Goal: Task Accomplishment & Management: Use online tool/utility

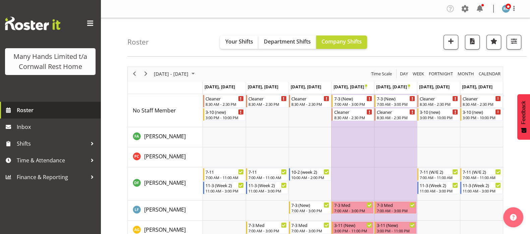
click at [32, 110] on span "Roster" at bounding box center [57, 110] width 80 height 10
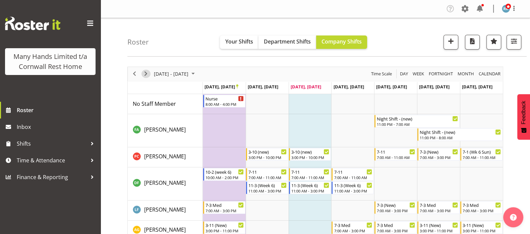
click at [146, 76] on span "Next" at bounding box center [146, 74] width 8 height 8
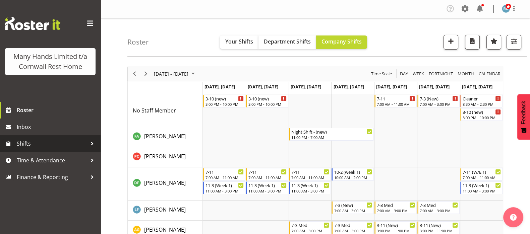
click at [25, 145] on span "Shifts" at bounding box center [52, 144] width 70 height 10
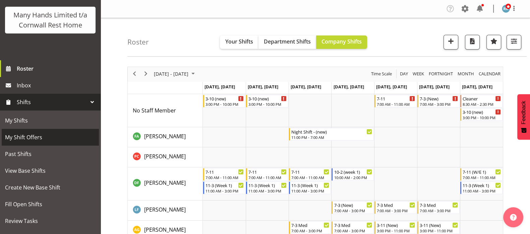
scroll to position [83, 0]
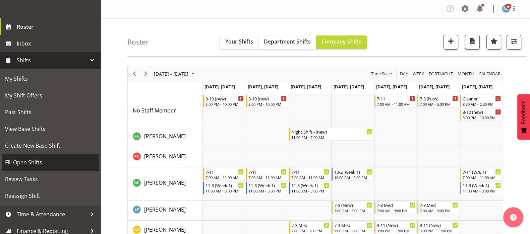
click at [25, 168] on span "Fill Open Shifts" at bounding box center [50, 162] width 90 height 10
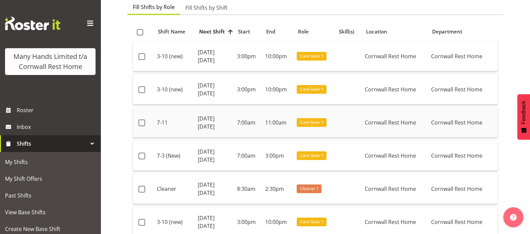
scroll to position [83, 0]
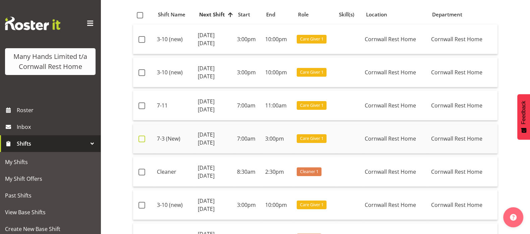
click at [142, 138] on span at bounding box center [141, 139] width 7 height 7
checkbox input "true"
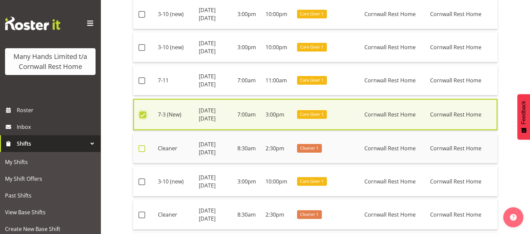
scroll to position [126, 0]
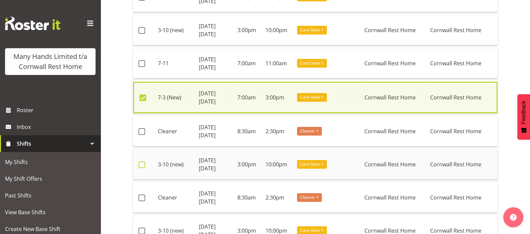
click at [141, 164] on span at bounding box center [141, 164] width 7 height 7
checkbox input "true"
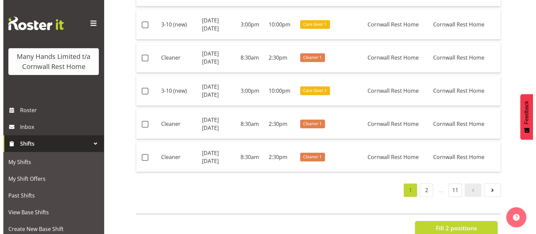
scroll to position [953, 0]
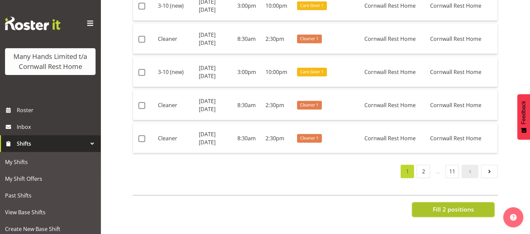
click at [450, 205] on span "Fill 2 positions" at bounding box center [452, 209] width 41 height 9
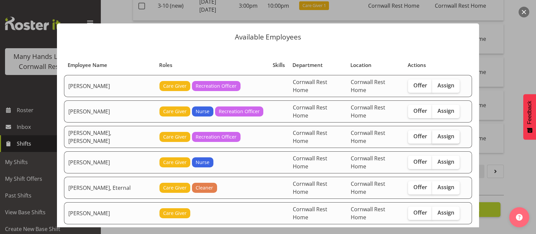
click at [438, 133] on span "Assign" at bounding box center [446, 136] width 17 height 7
click at [436, 134] on input "Assign" at bounding box center [434, 136] width 4 height 4
checkbox input "true"
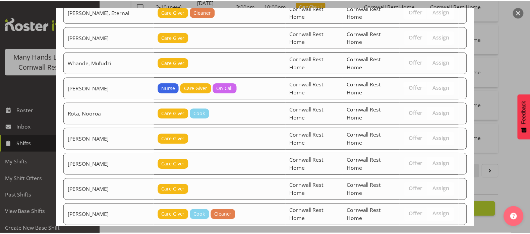
scroll to position [226, 0]
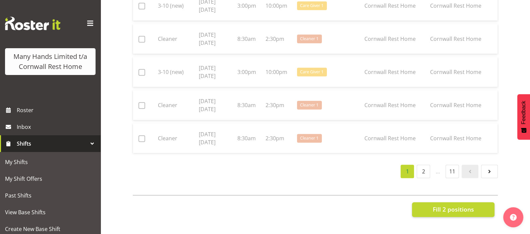
checkbox input "false"
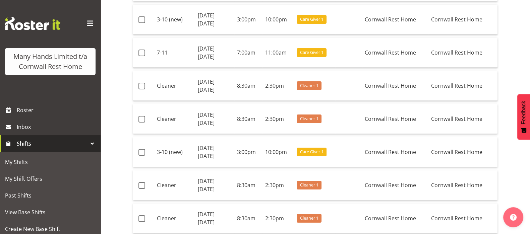
scroll to position [0, 0]
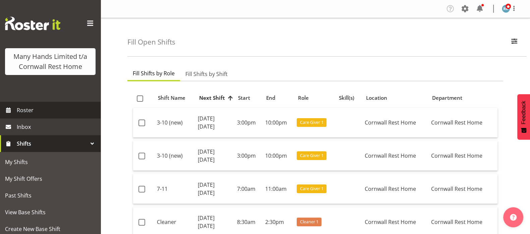
click at [24, 115] on span "Roster" at bounding box center [57, 110] width 80 height 10
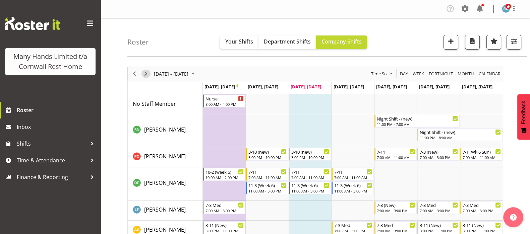
click at [146, 76] on span "Next" at bounding box center [146, 74] width 8 height 8
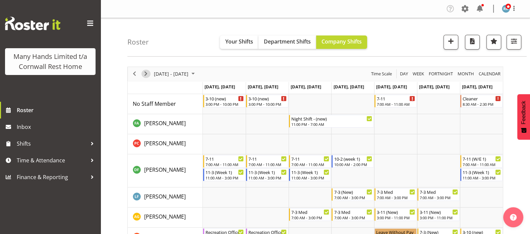
click at [147, 75] on span "Next" at bounding box center [146, 74] width 8 height 8
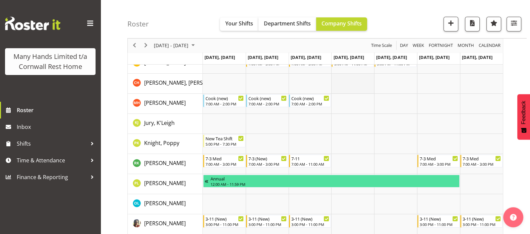
scroll to position [126, 0]
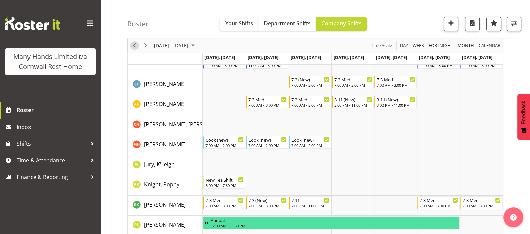
click at [134, 45] on span "Previous" at bounding box center [134, 46] width 8 height 8
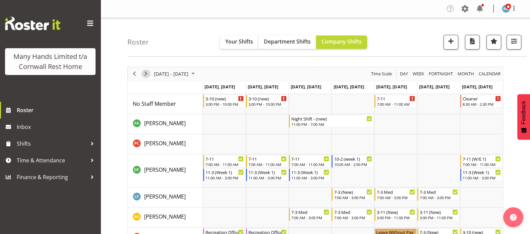
click at [146, 75] on span "Next" at bounding box center [146, 74] width 8 height 8
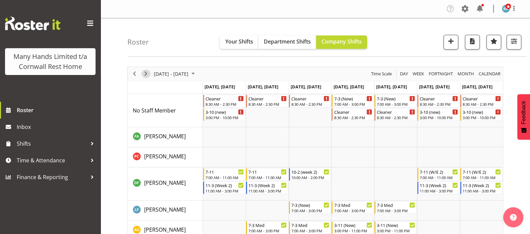
click at [145, 73] on span "Next" at bounding box center [146, 74] width 8 height 8
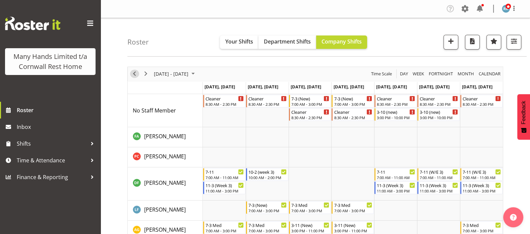
click at [133, 76] on span "Previous" at bounding box center [134, 74] width 8 height 8
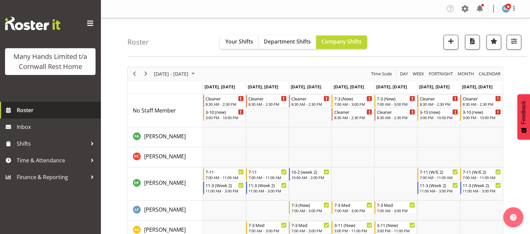
click at [23, 112] on span "Roster" at bounding box center [57, 110] width 80 height 10
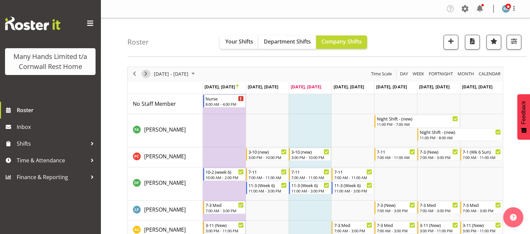
click at [144, 74] on span "Next" at bounding box center [146, 74] width 8 height 8
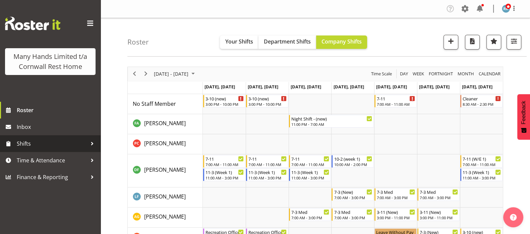
click at [29, 141] on span "Shifts" at bounding box center [52, 144] width 70 height 10
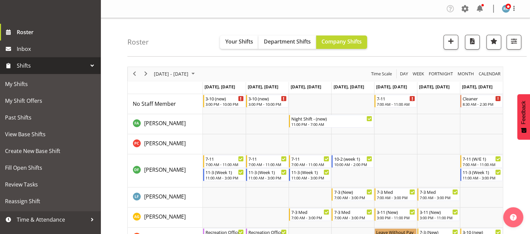
scroll to position [82, 0]
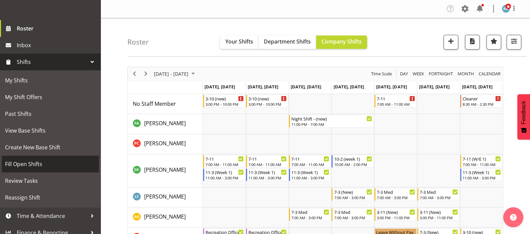
click at [21, 169] on span "Fill Open Shifts" at bounding box center [50, 164] width 90 height 10
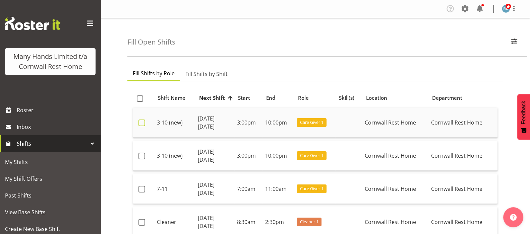
click at [142, 123] on span at bounding box center [141, 123] width 7 height 7
checkbox input "true"
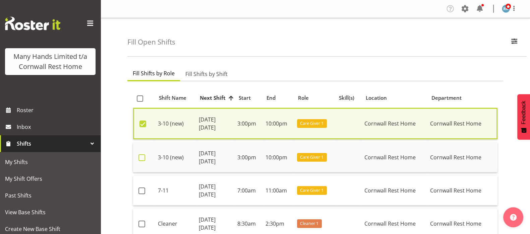
click at [139, 159] on span at bounding box center [141, 157] width 7 height 7
checkbox input "true"
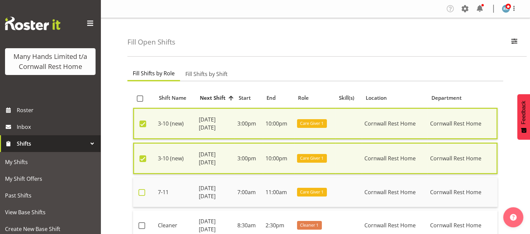
click at [143, 193] on span at bounding box center [141, 192] width 7 height 7
checkbox input "true"
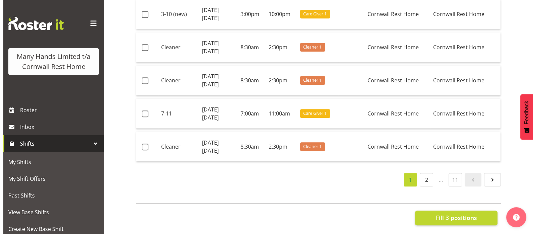
scroll to position [955, 0]
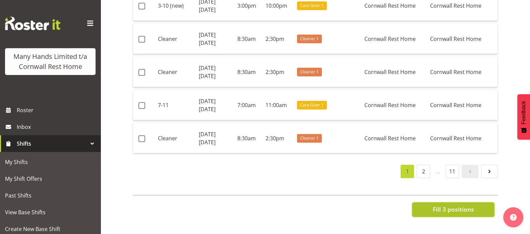
click at [446, 205] on span "Fill 3 positions" at bounding box center [452, 209] width 41 height 9
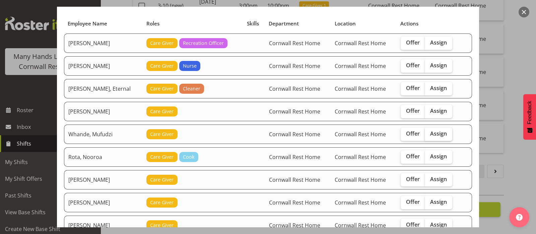
scroll to position [83, 0]
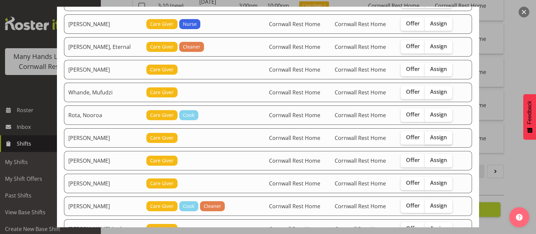
click at [430, 135] on span "Assign" at bounding box center [438, 137] width 17 height 7
click at [429, 135] on input "Assign" at bounding box center [427, 137] width 4 height 4
checkbox input "true"
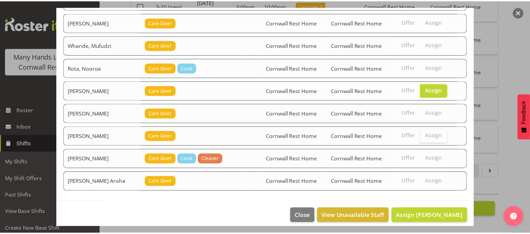
scroll to position [135, 0]
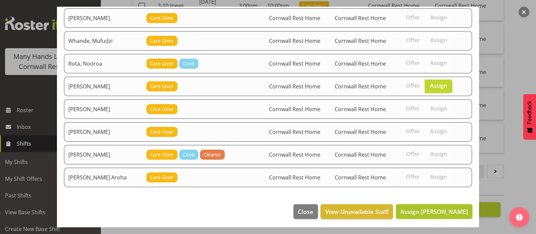
click at [439, 210] on span "Assign [PERSON_NAME]" at bounding box center [434, 212] width 68 height 8
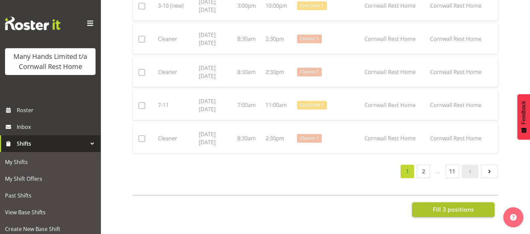
checkbox input "false"
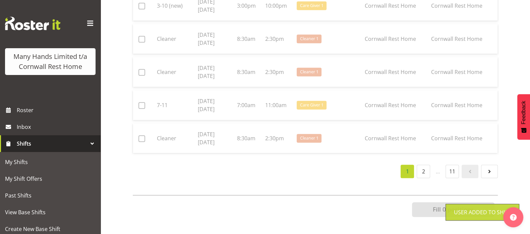
scroll to position [950, 0]
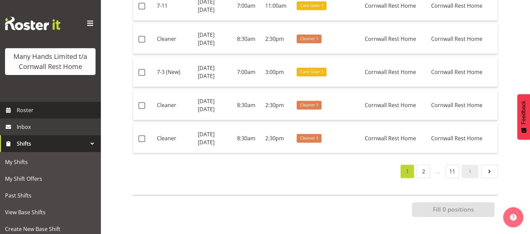
click at [22, 115] on span "Roster" at bounding box center [57, 110] width 80 height 10
